Goal: Task Accomplishment & Management: Use online tool/utility

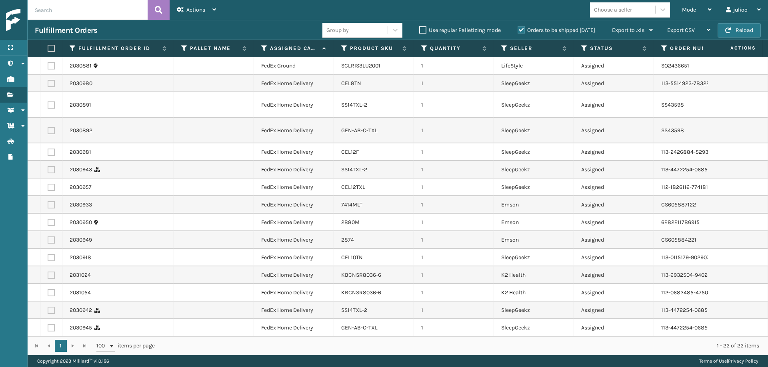
scroll to position [140, 0]
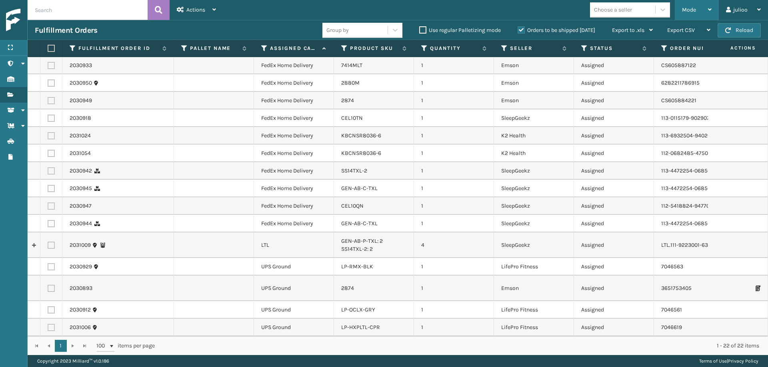
click at [700, 11] on div "Mode" at bounding box center [697, 10] width 30 height 20
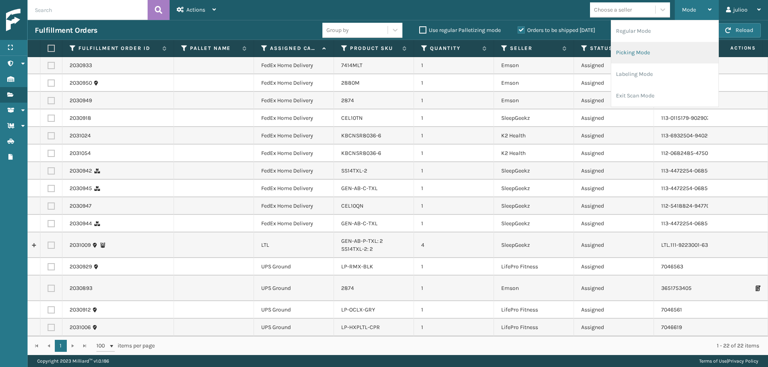
click at [658, 50] on li "Picking Mode" at bounding box center [664, 53] width 107 height 22
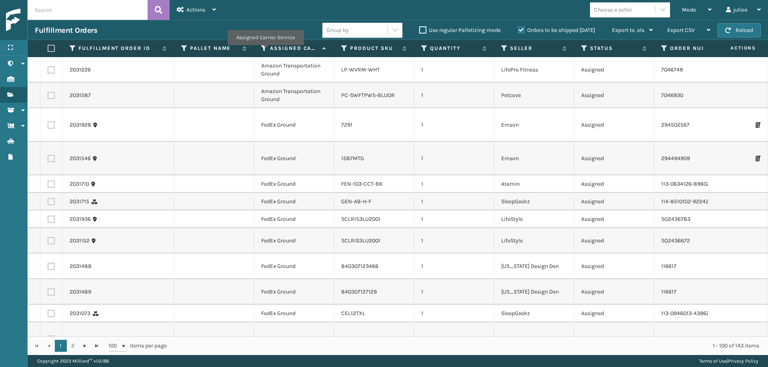
click at [265, 51] on icon at bounding box center [264, 48] width 6 height 7
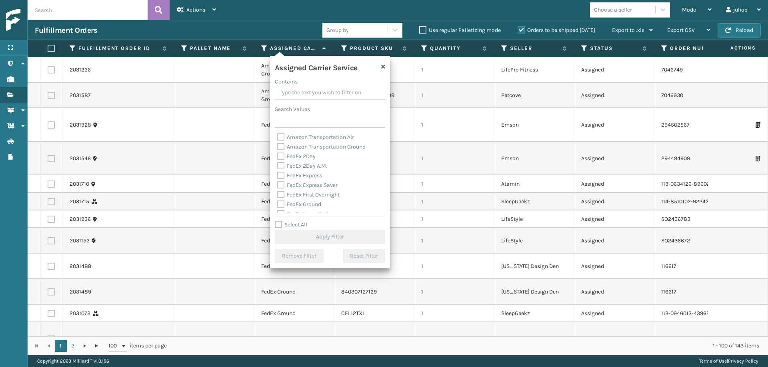
click at [280, 158] on label "FedEx 2Day" at bounding box center [296, 156] width 38 height 7
click at [277, 157] on input "FedEx 2Day" at bounding box center [277, 154] width 0 height 5
checkbox input "true"
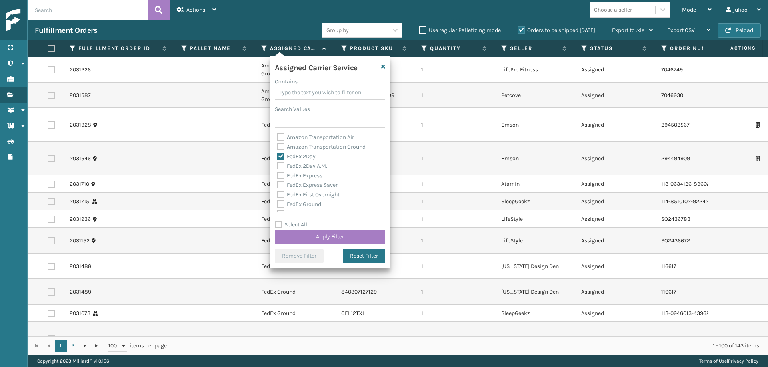
click at [280, 166] on label "FedEx 2Day A.M." at bounding box center [302, 166] width 50 height 7
click at [277, 166] on input "FedEx 2Day A.M." at bounding box center [277, 164] width 0 height 5
checkbox input "true"
click at [281, 175] on label "FedEx Express" at bounding box center [299, 175] width 45 height 7
click at [277, 175] on input "FedEx Express" at bounding box center [277, 173] width 0 height 5
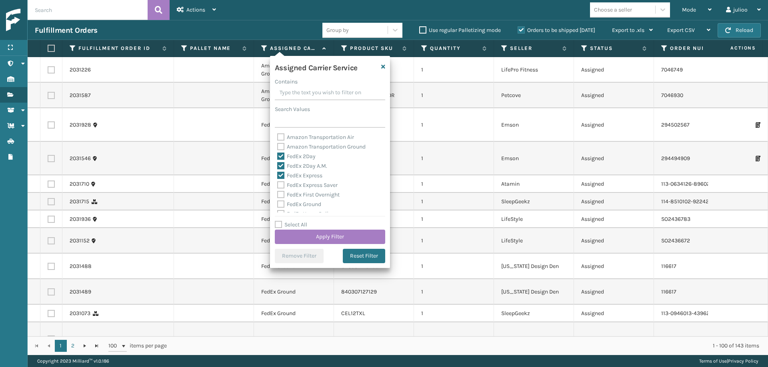
checkbox input "true"
drag, startPoint x: 281, startPoint y: 186, endPoint x: 282, endPoint y: 192, distance: 6.8
click at [281, 186] on label "FedEx Express Saver" at bounding box center [307, 185] width 60 height 7
click at [277, 186] on input "FedEx Express Saver" at bounding box center [277, 183] width 0 height 5
checkbox input "true"
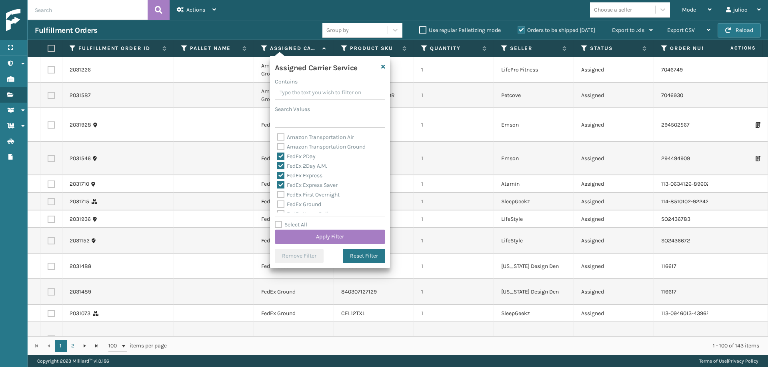
click at [281, 195] on label "FedEx First Overnight" at bounding box center [308, 195] width 62 height 7
click at [277, 195] on input "FedEx First Overnight" at bounding box center [277, 192] width 0 height 5
checkbox input "true"
click at [281, 194] on label "FedEx Ground" at bounding box center [299, 193] width 44 height 7
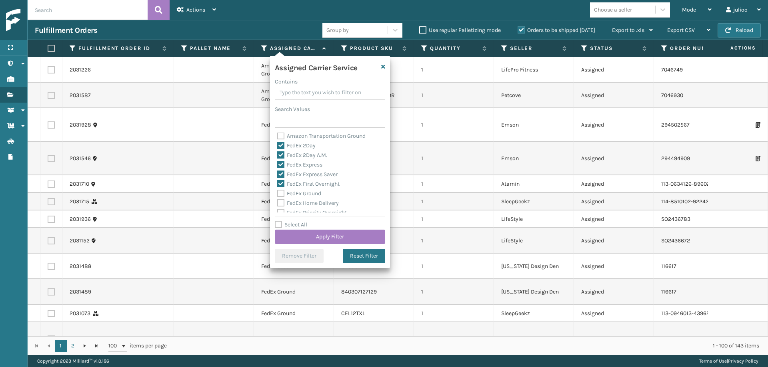
click at [277, 194] on input "FedEx Ground" at bounding box center [277, 191] width 0 height 5
checkbox input "true"
click at [282, 203] on label "FedEx Home Delivery" at bounding box center [308, 203] width 62 height 7
click at [277, 203] on input "FedEx Home Delivery" at bounding box center [277, 201] width 0 height 5
checkbox input "true"
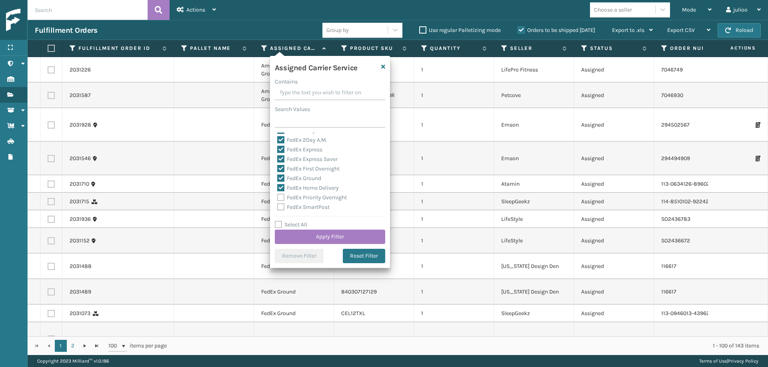
scroll to position [29, 0]
click at [283, 194] on label "FedEx Priority Overnight" at bounding box center [312, 194] width 70 height 7
click at [277, 194] on input "FedEx Priority Overnight" at bounding box center [277, 192] width 0 height 5
checkbox input "true"
click at [282, 200] on div "FedEx SmartPost" at bounding box center [330, 204] width 106 height 10
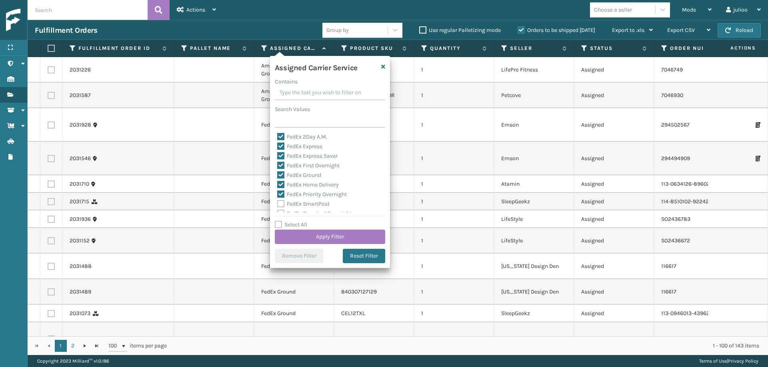
click at [282, 203] on label "FedEx SmartPost" at bounding box center [303, 204] width 52 height 7
click at [277, 203] on input "FedEx SmartPost" at bounding box center [277, 201] width 0 height 5
checkbox input "true"
click at [281, 189] on label "FedEx Standard Overnight" at bounding box center [314, 186] width 74 height 7
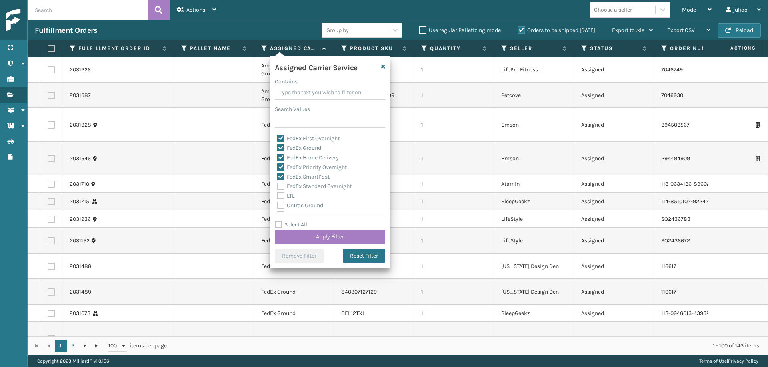
click at [277, 187] on input "FedEx Standard Overnight" at bounding box center [277, 184] width 0 height 5
checkbox input "true"
click at [307, 230] on button "Apply Filter" at bounding box center [330, 237] width 110 height 14
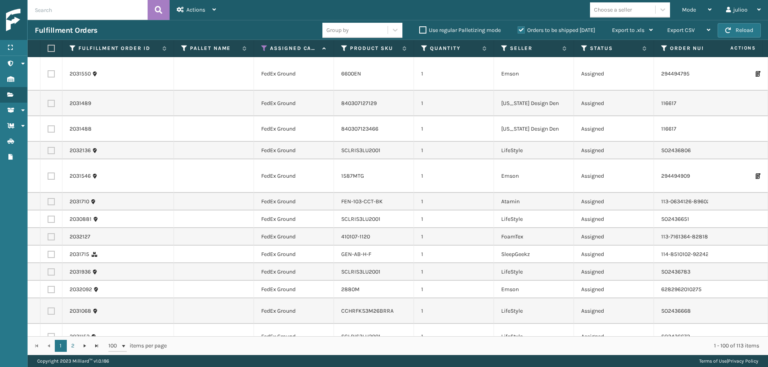
click at [52, 50] on label at bounding box center [50, 48] width 5 height 7
click at [48, 50] on input "checkbox" at bounding box center [48, 48] width 0 height 5
checkbox input "true"
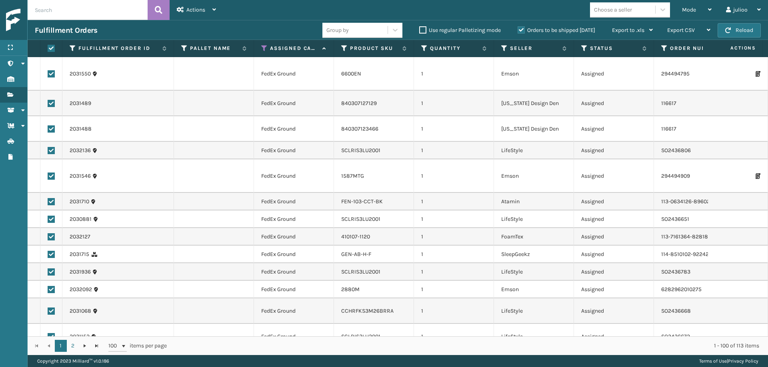
checkbox input "true"
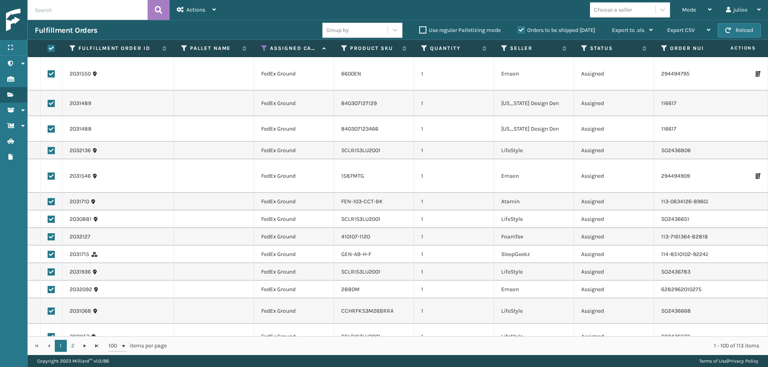
checkbox input "true"
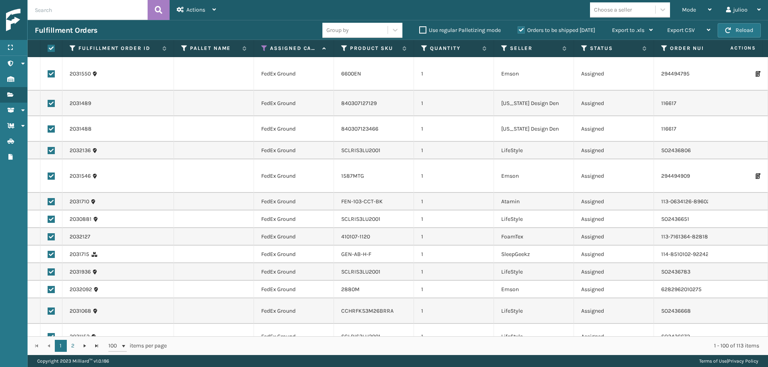
checkbox input "true"
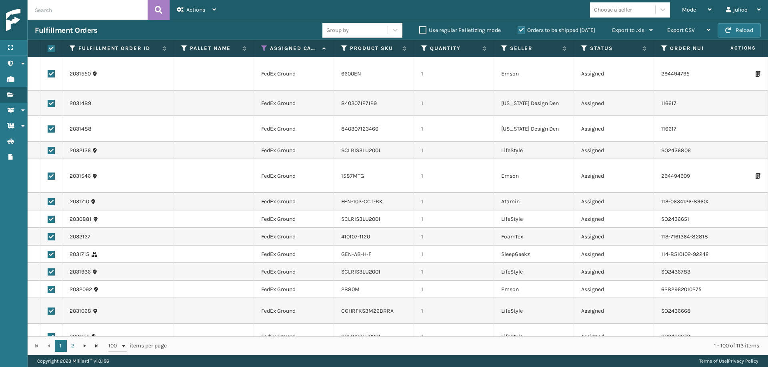
checkbox input "true"
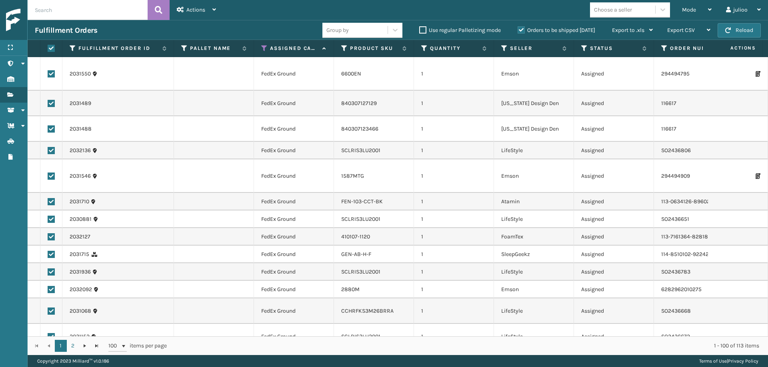
checkbox input "true"
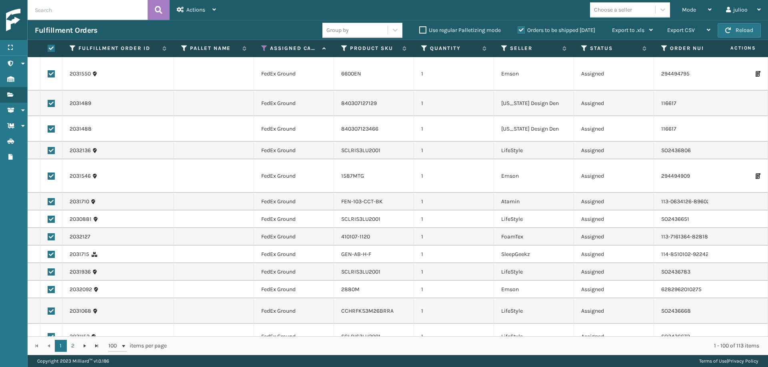
checkbox input "true"
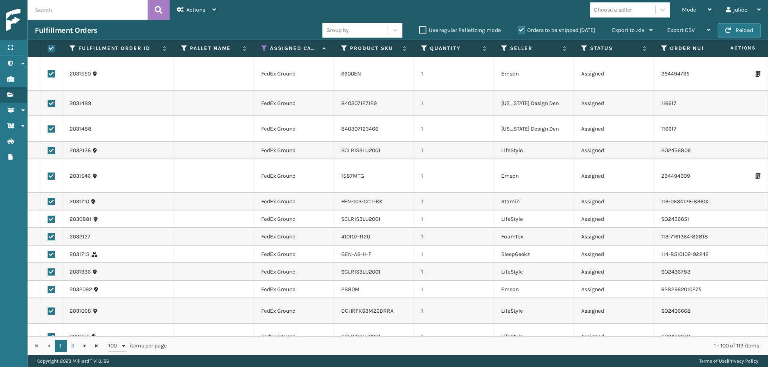
checkbox input "true"
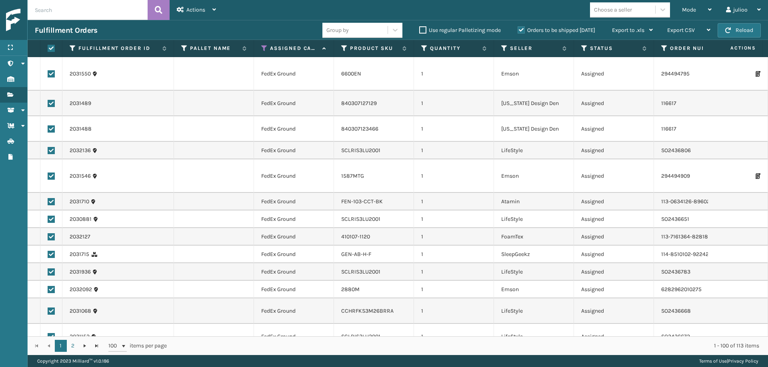
checkbox input "true"
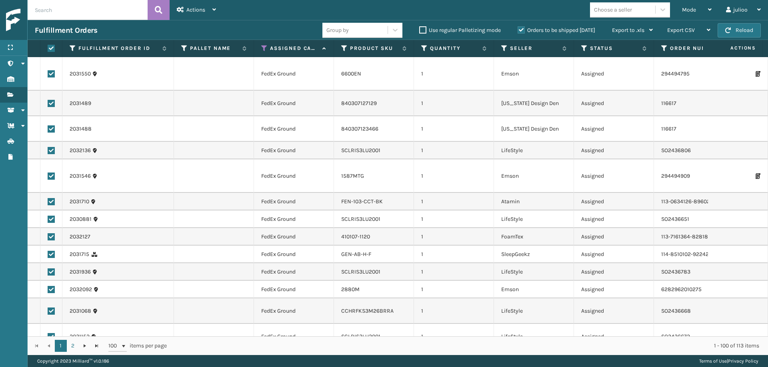
checkbox input "true"
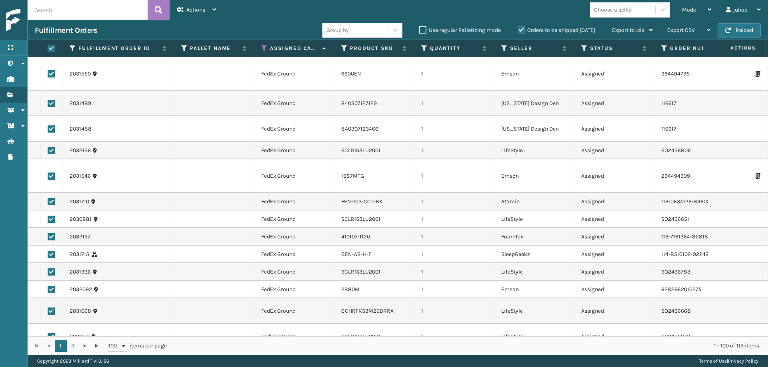
checkbox input "true"
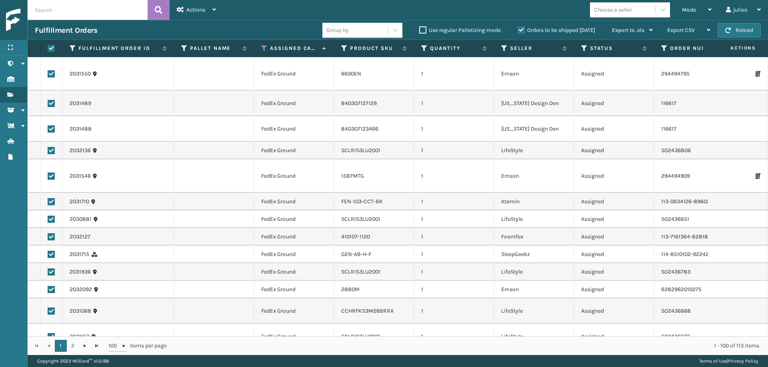
checkbox input "true"
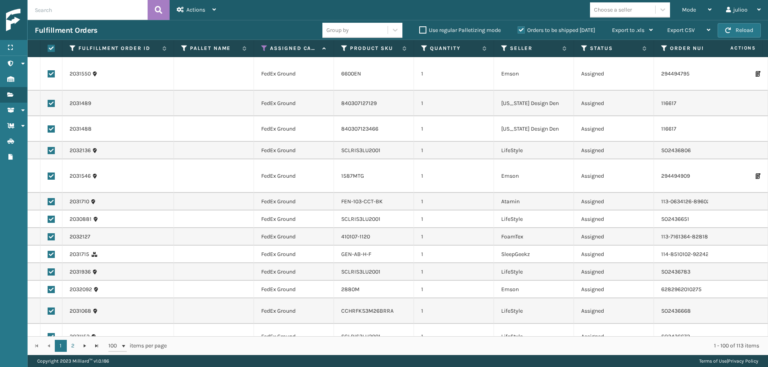
checkbox input "true"
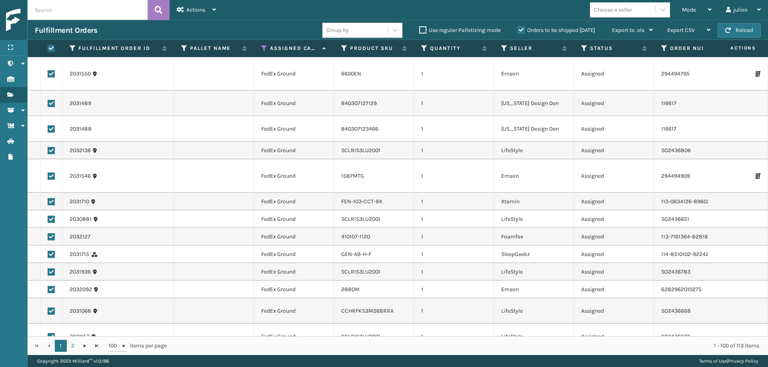
checkbox input "true"
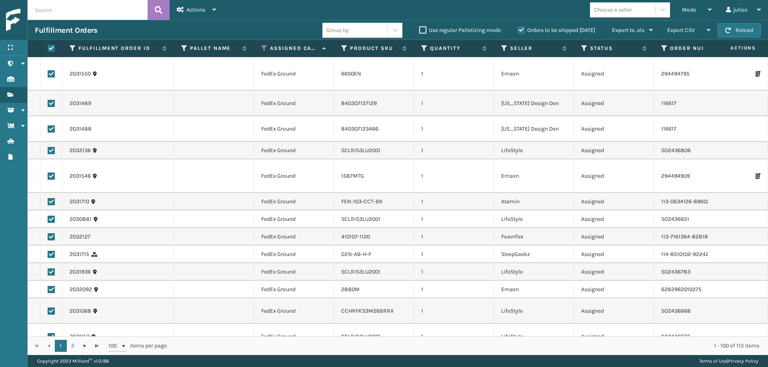
checkbox input "true"
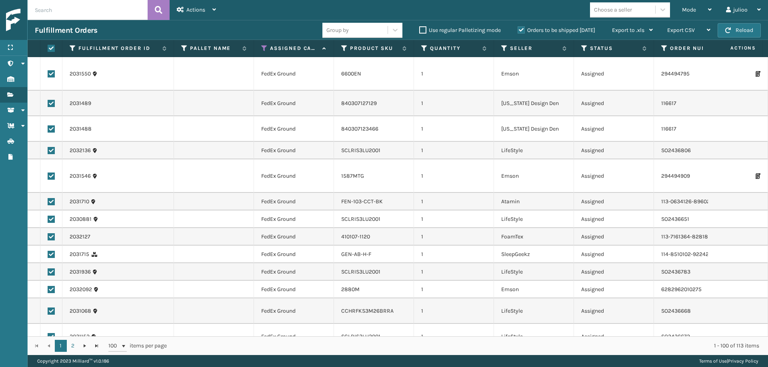
checkbox input "true"
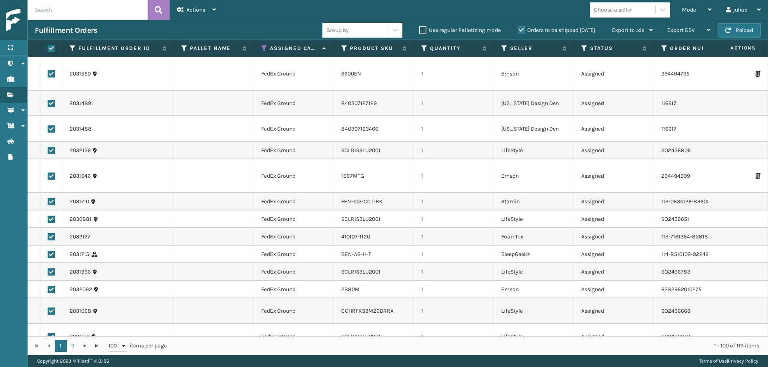
checkbox input "true"
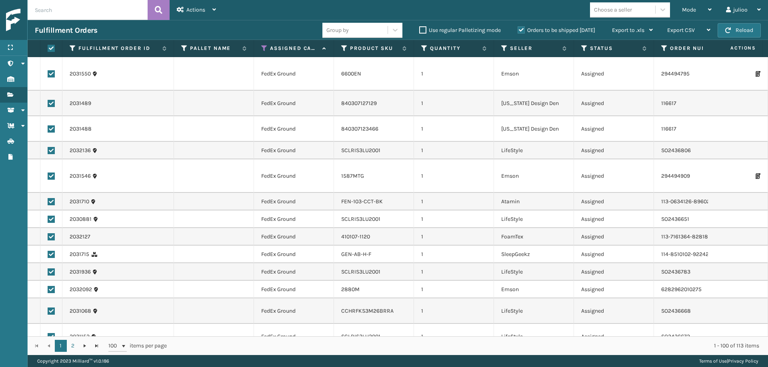
checkbox input "true"
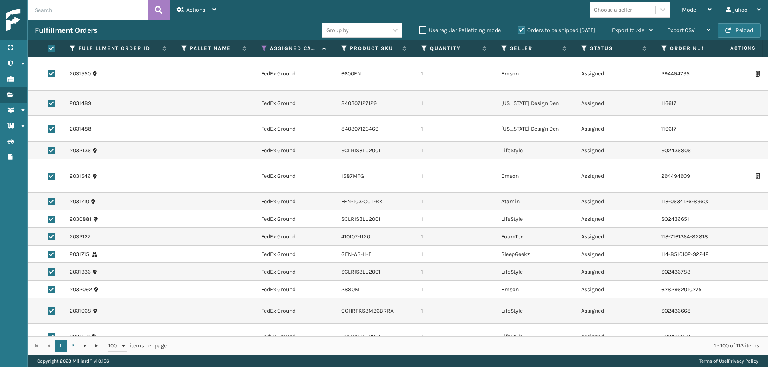
checkbox input "true"
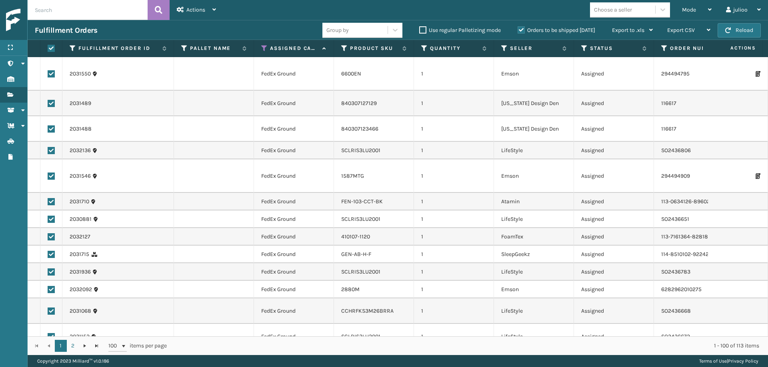
checkbox input "true"
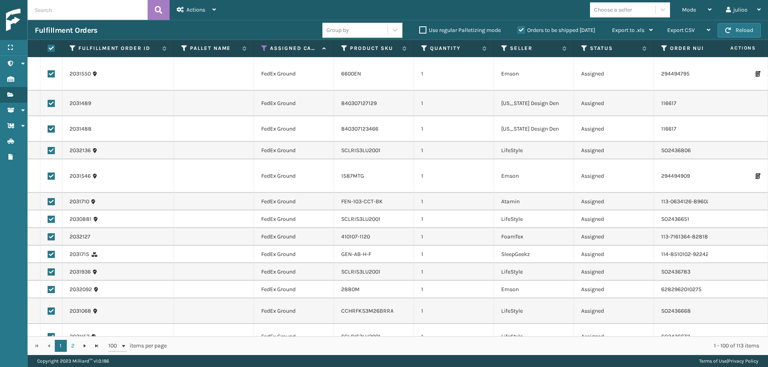
checkbox input "true"
click at [210, 14] on div "Actions" at bounding box center [196, 10] width 39 height 20
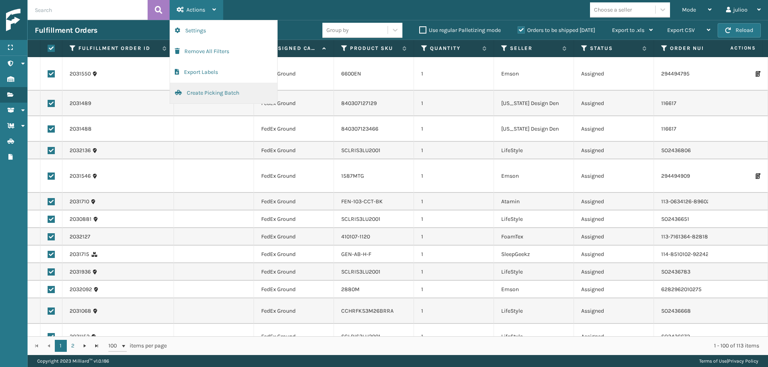
click at [220, 89] on button "Create Picking Batch" at bounding box center [223, 93] width 107 height 21
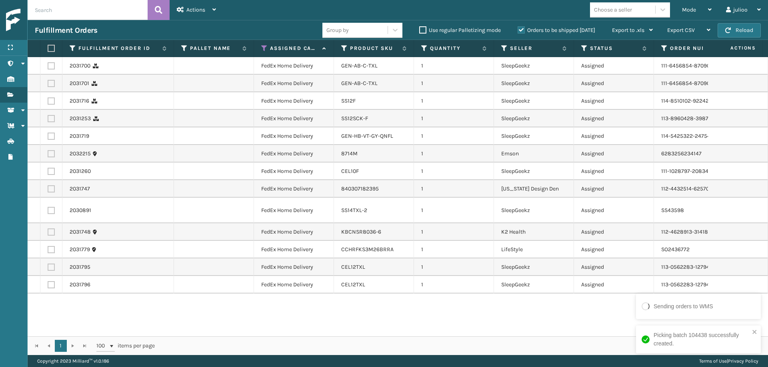
click at [50, 51] on label at bounding box center [50, 48] width 5 height 7
click at [48, 51] on input "checkbox" at bounding box center [48, 48] width 0 height 5
checkbox input "true"
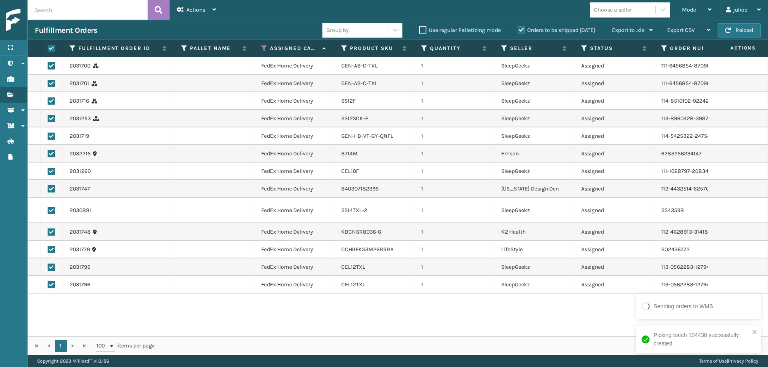
checkbox input "true"
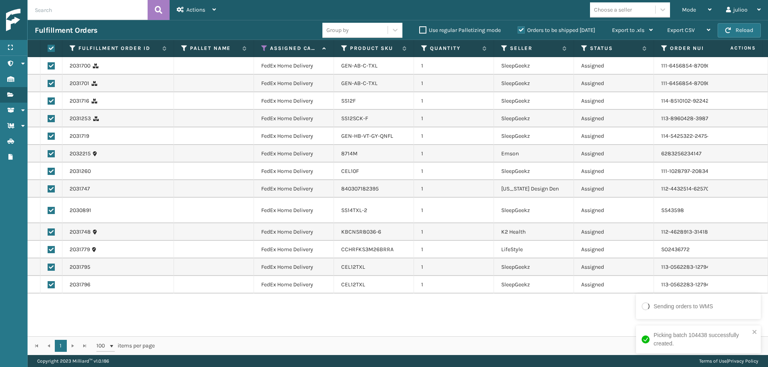
checkbox input "true"
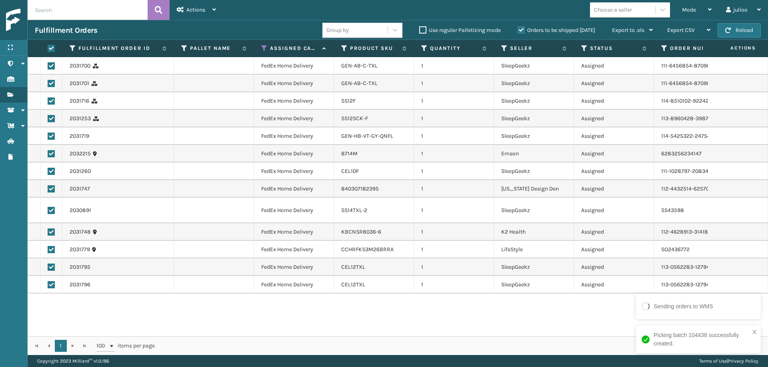
checkbox input "true"
click at [186, 4] on div "Actions" at bounding box center [196, 10] width 39 height 20
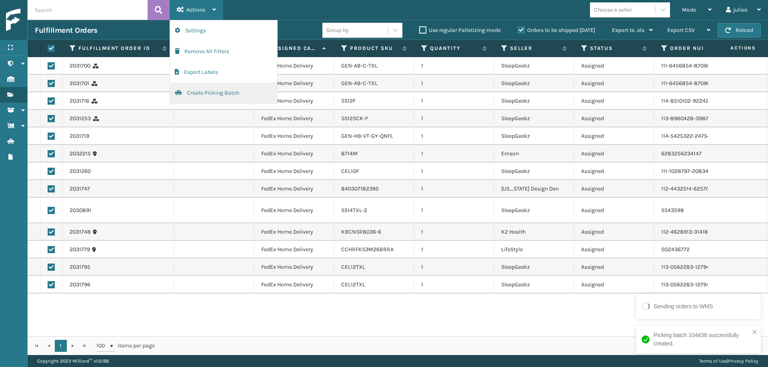
click at [207, 87] on button "Create Picking Batch" at bounding box center [223, 93] width 107 height 21
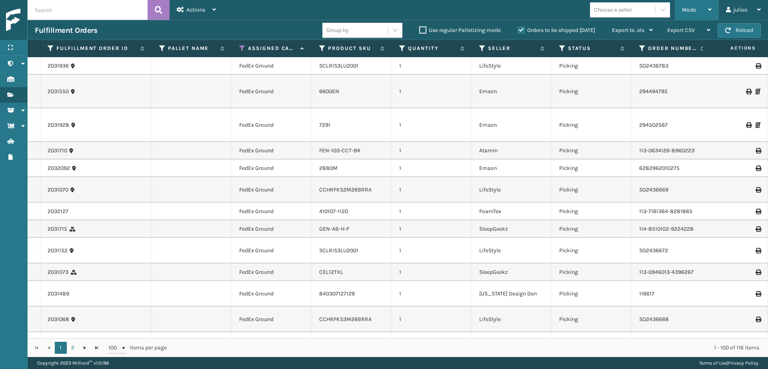
click at [698, 8] on div "Mode" at bounding box center [697, 10] width 30 height 20
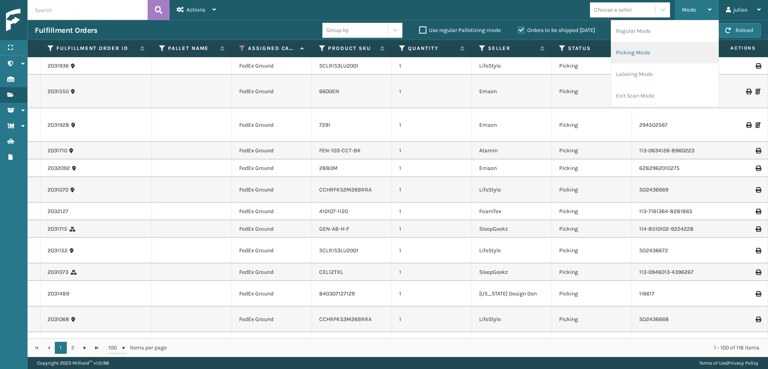
click at [656, 53] on li "Picking Mode" at bounding box center [664, 53] width 107 height 22
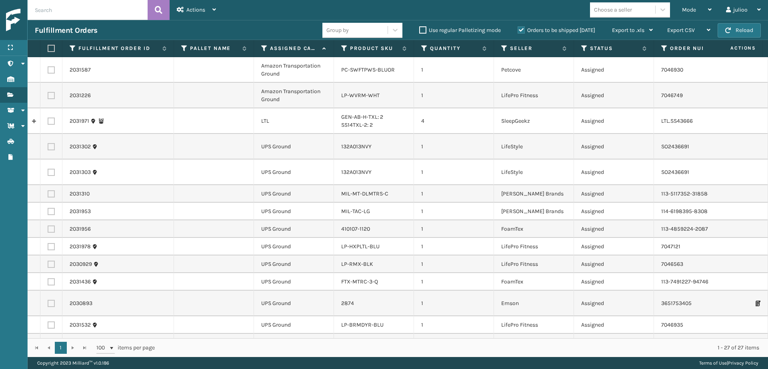
click at [51, 147] on label at bounding box center [51, 146] width 7 height 7
click at [48, 147] on input "checkbox" at bounding box center [48, 145] width 0 height 5
checkbox input "true"
click at [51, 174] on label at bounding box center [51, 172] width 7 height 7
click at [48, 174] on input "checkbox" at bounding box center [48, 171] width 0 height 5
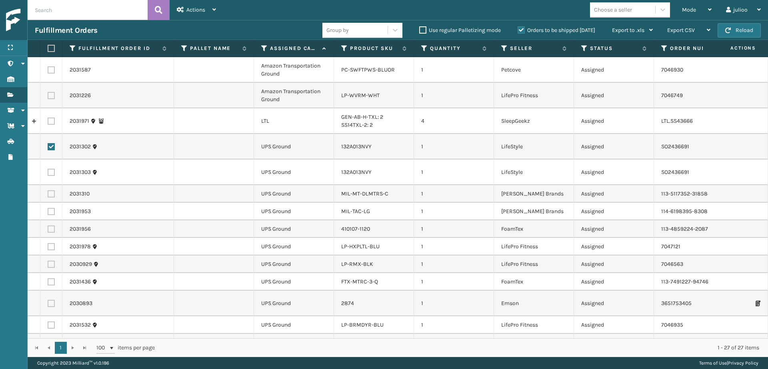
checkbox input "true"
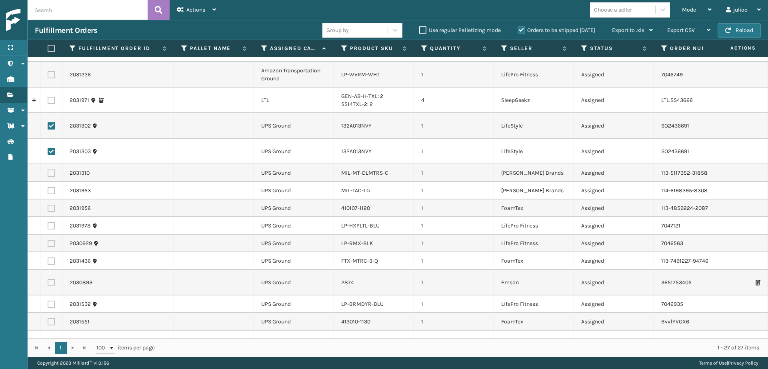
scroll to position [66, 0]
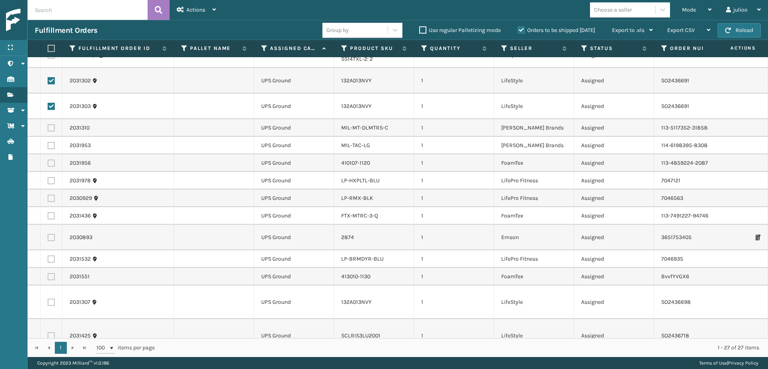
click at [53, 129] on label at bounding box center [51, 127] width 7 height 7
click at [48, 129] on input "checkbox" at bounding box center [48, 126] width 0 height 5
checkbox input "true"
click at [52, 145] on label at bounding box center [51, 145] width 7 height 7
click at [48, 145] on input "checkbox" at bounding box center [48, 144] width 0 height 5
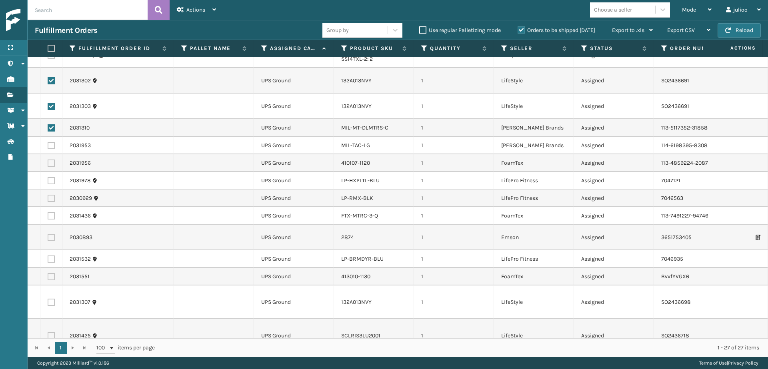
checkbox input "true"
click at [53, 162] on label at bounding box center [51, 163] width 7 height 7
click at [48, 162] on input "checkbox" at bounding box center [48, 162] width 0 height 5
checkbox input "true"
click at [52, 182] on label at bounding box center [51, 180] width 7 height 7
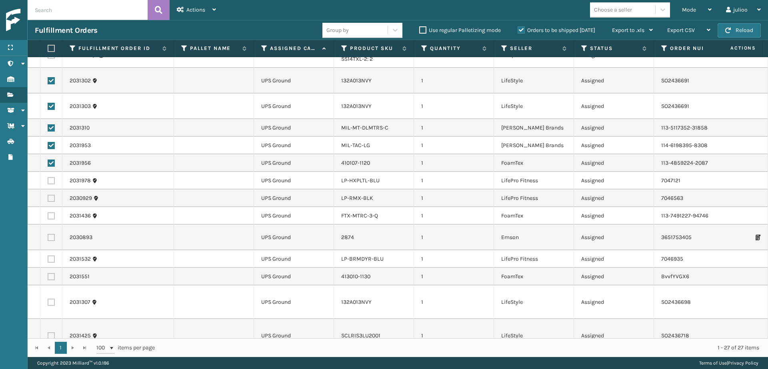
click at [48, 182] on input "checkbox" at bounding box center [48, 179] width 0 height 5
checkbox input "true"
click at [51, 197] on label at bounding box center [51, 198] width 7 height 7
click at [48, 197] on input "checkbox" at bounding box center [48, 197] width 0 height 5
checkbox input "true"
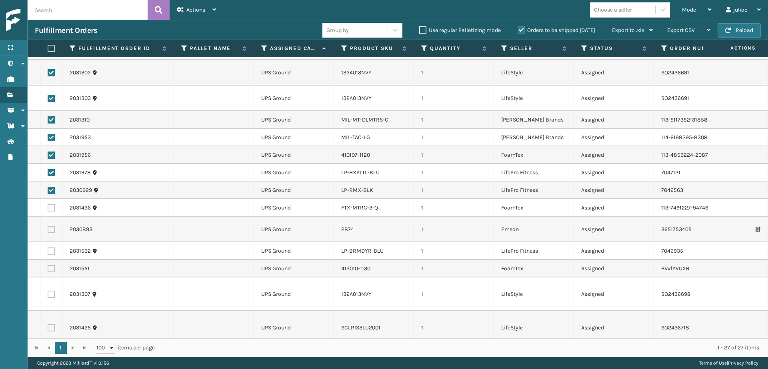
scroll to position [108, 0]
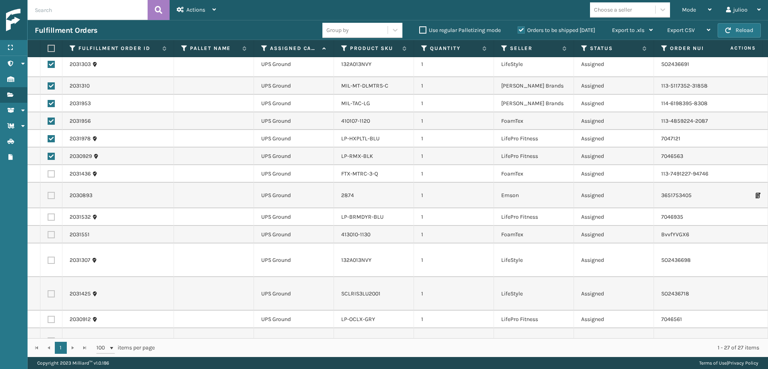
click at [53, 174] on label at bounding box center [51, 173] width 7 height 7
click at [48, 174] on input "checkbox" at bounding box center [48, 172] width 0 height 5
checkbox input "true"
click at [52, 194] on label at bounding box center [51, 195] width 7 height 7
click at [48, 194] on input "checkbox" at bounding box center [48, 194] width 0 height 5
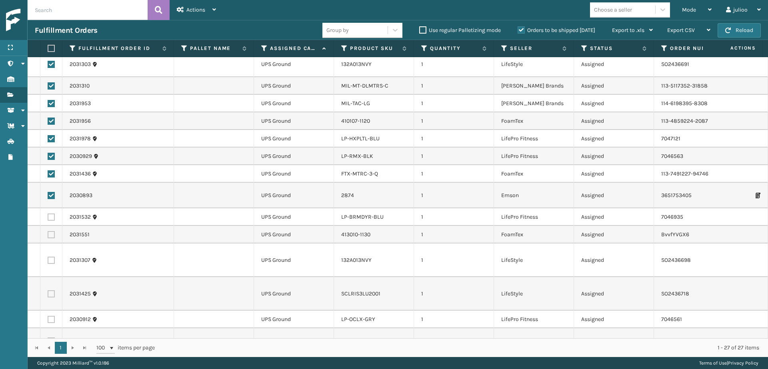
checkbox input "true"
click at [51, 216] on label at bounding box center [51, 216] width 7 height 7
click at [48, 216] on input "checkbox" at bounding box center [48, 215] width 0 height 5
checkbox input "true"
click at [51, 232] on label at bounding box center [51, 234] width 7 height 7
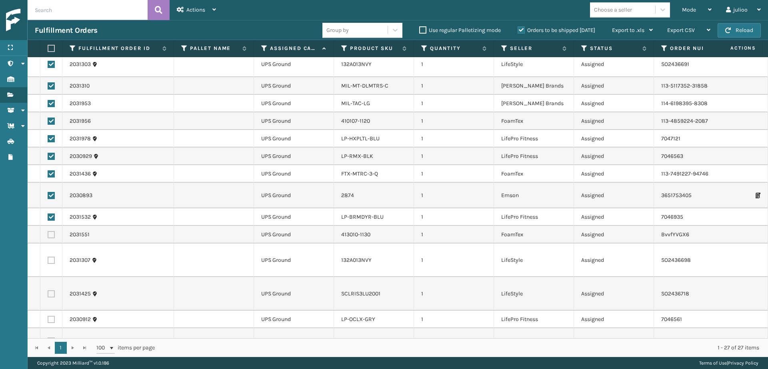
click at [48, 232] on input "checkbox" at bounding box center [48, 233] width 0 height 5
checkbox input "true"
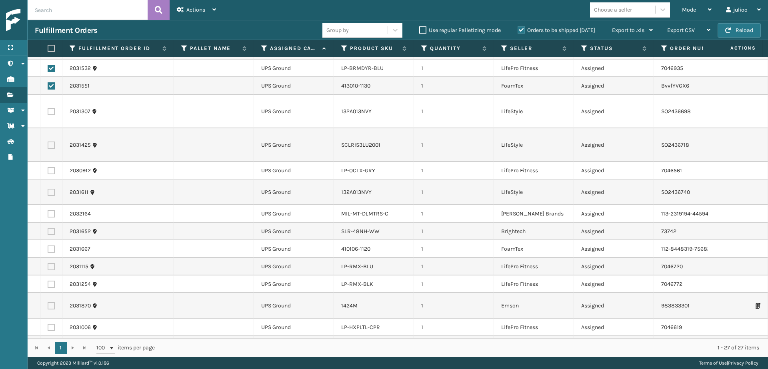
scroll to position [295, 0]
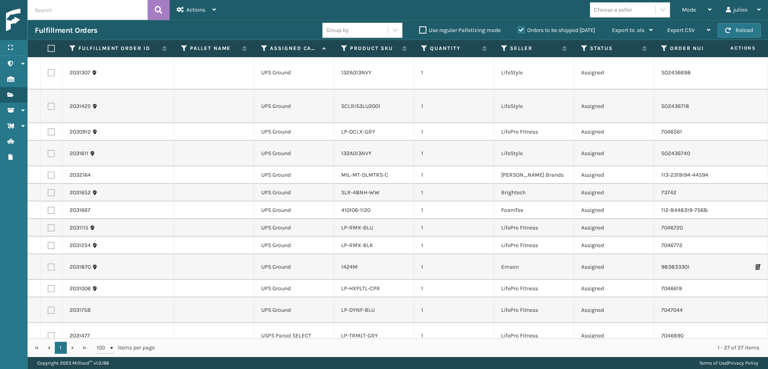
drag, startPoint x: 52, startPoint y: 295, endPoint x: 51, endPoint y: 280, distance: 15.2
click at [52, 307] on label at bounding box center [51, 310] width 7 height 7
click at [48, 307] on input "checkbox" at bounding box center [48, 309] width 0 height 5
checkbox input "true"
click at [51, 285] on label at bounding box center [51, 288] width 7 height 7
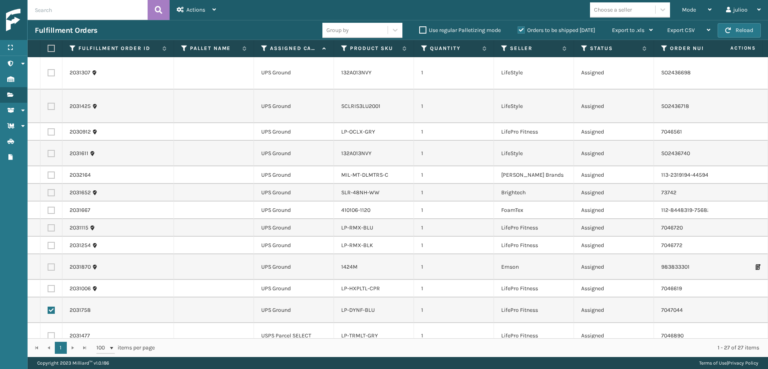
click at [48, 285] on input "checkbox" at bounding box center [48, 287] width 0 height 5
checkbox input "true"
click at [50, 263] on label at bounding box center [51, 266] width 7 height 7
click at [48, 263] on input "checkbox" at bounding box center [48, 265] width 0 height 5
checkbox input "true"
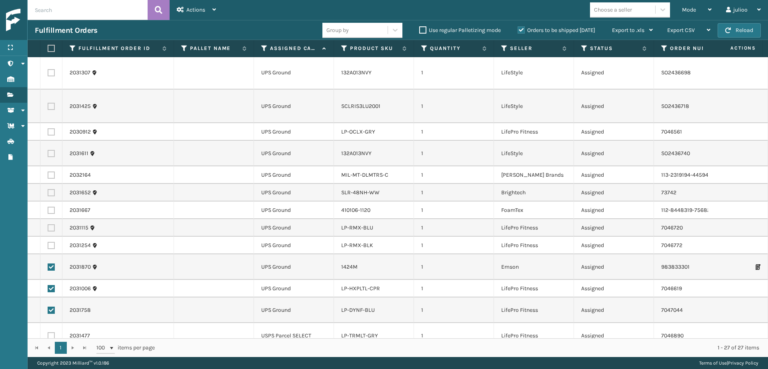
click at [49, 242] on label at bounding box center [51, 245] width 7 height 7
click at [48, 242] on input "checkbox" at bounding box center [48, 244] width 0 height 5
checkbox input "true"
drag, startPoint x: 49, startPoint y: 214, endPoint x: 51, endPoint y: 200, distance: 13.7
click at [49, 224] on label at bounding box center [51, 227] width 7 height 7
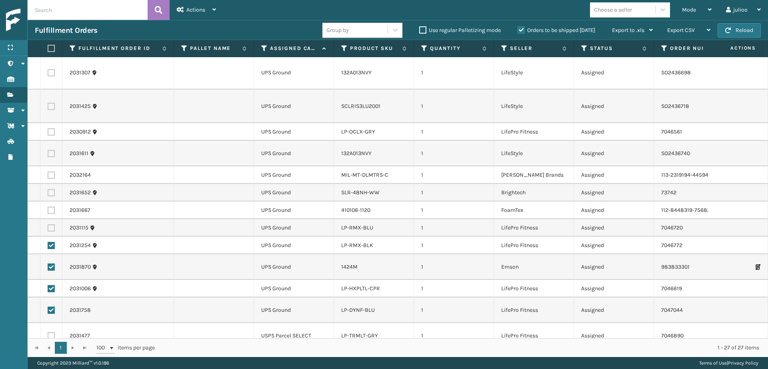
click at [48, 224] on input "checkbox" at bounding box center [48, 226] width 0 height 5
checkbox input "true"
click at [51, 201] on td at bounding box center [51, 210] width 22 height 18
click at [51, 207] on label at bounding box center [51, 210] width 7 height 7
click at [48, 207] on input "checkbox" at bounding box center [48, 209] width 0 height 5
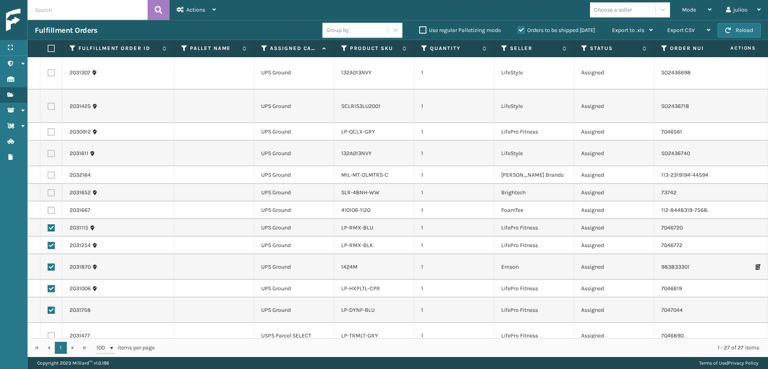
checkbox input "true"
click at [51, 189] on label at bounding box center [51, 192] width 7 height 7
click at [48, 189] on input "checkbox" at bounding box center [48, 191] width 0 height 5
checkbox input "true"
click at [51, 172] on label at bounding box center [51, 175] width 7 height 7
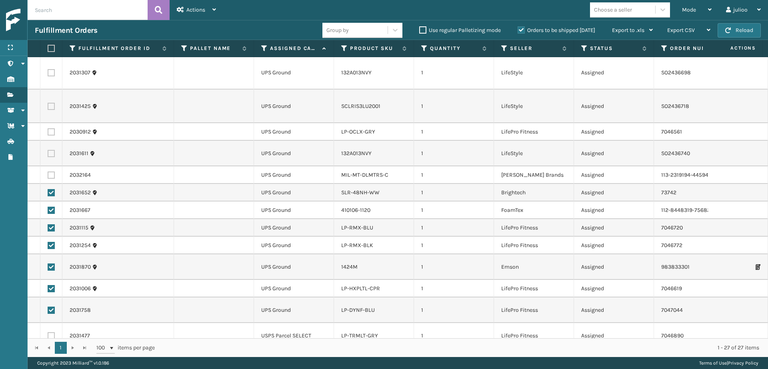
click at [48, 172] on input "checkbox" at bounding box center [48, 174] width 0 height 5
checkbox input "true"
click at [52, 150] on label at bounding box center [51, 153] width 7 height 7
click at [48, 150] on input "checkbox" at bounding box center [48, 152] width 0 height 5
checkbox input "true"
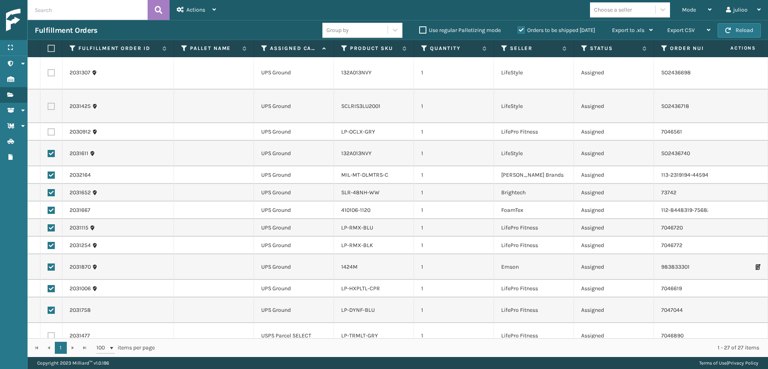
click at [54, 128] on label at bounding box center [51, 131] width 7 height 7
click at [48, 128] on input "checkbox" at bounding box center [48, 130] width 0 height 5
checkbox input "true"
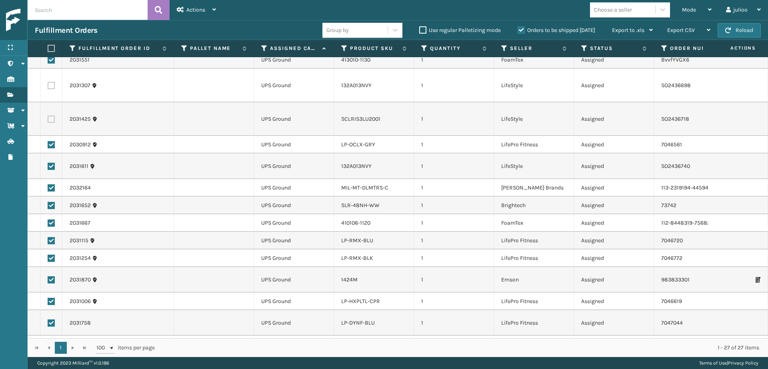
scroll to position [262, 0]
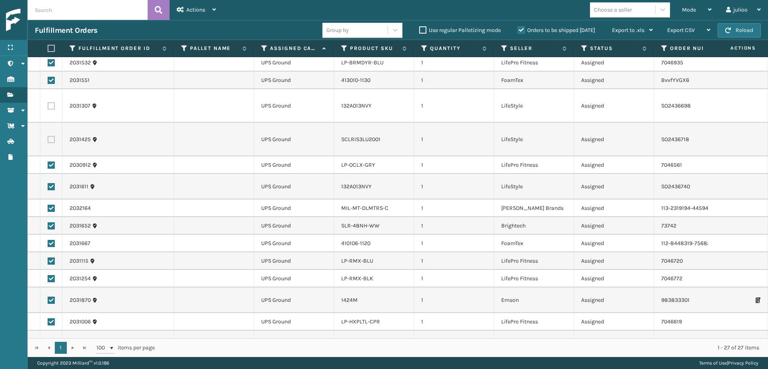
drag, startPoint x: 51, startPoint y: 128, endPoint x: 55, endPoint y: 111, distance: 17.6
click at [51, 136] on label at bounding box center [51, 139] width 7 height 7
click at [48, 136] on input "checkbox" at bounding box center [48, 138] width 0 height 5
checkbox input "true"
click at [52, 103] on label at bounding box center [51, 105] width 7 height 7
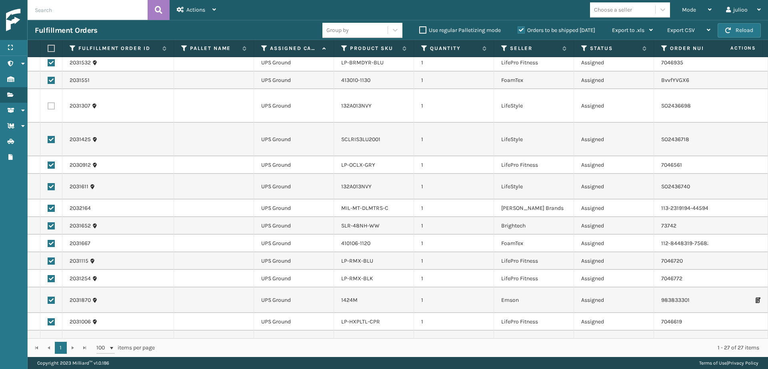
click at [48, 103] on input "checkbox" at bounding box center [48, 104] width 0 height 5
checkbox input "true"
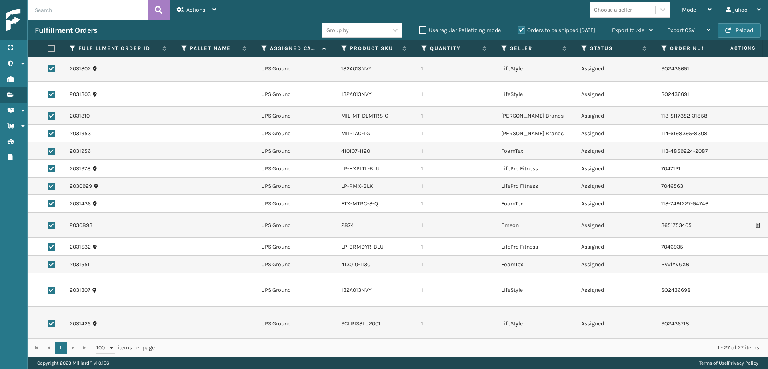
scroll to position [0, 0]
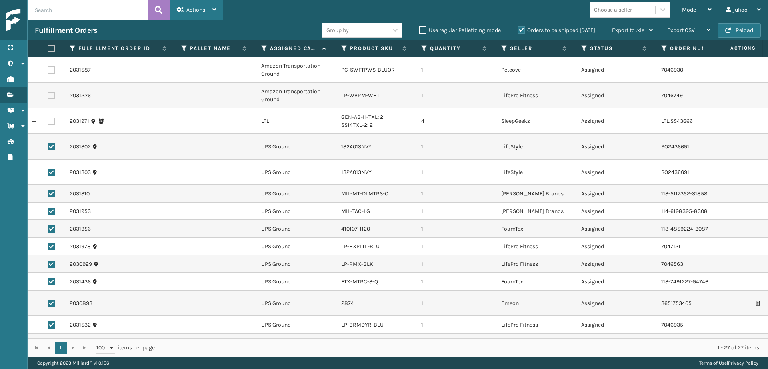
click at [193, 14] on div "Actions" at bounding box center [196, 10] width 39 height 20
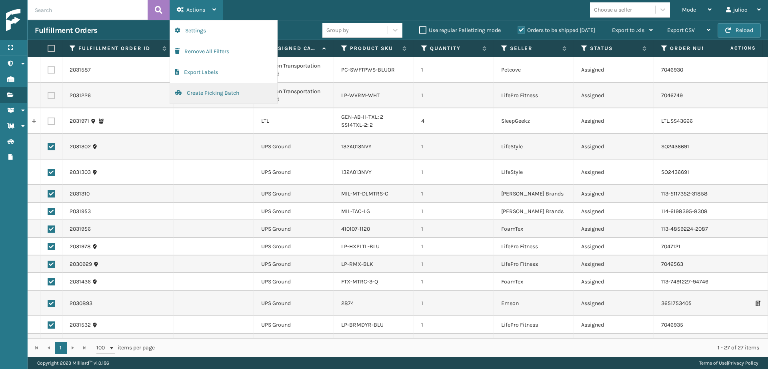
click at [200, 90] on button "Create Picking Batch" at bounding box center [223, 93] width 107 height 21
